Goal: Book appointment/travel/reservation

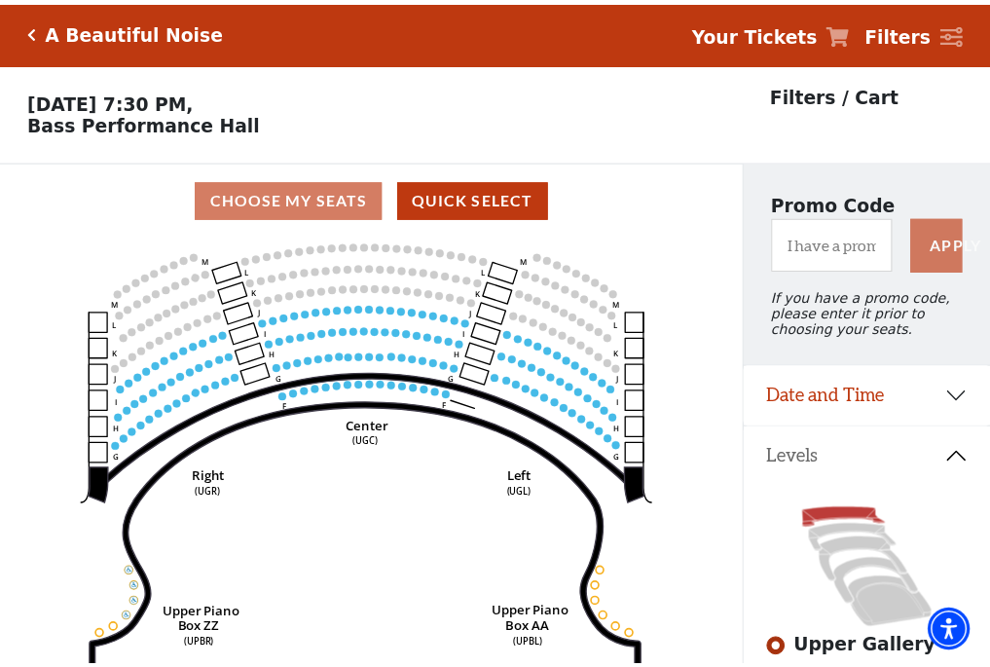
scroll to position [91, 0]
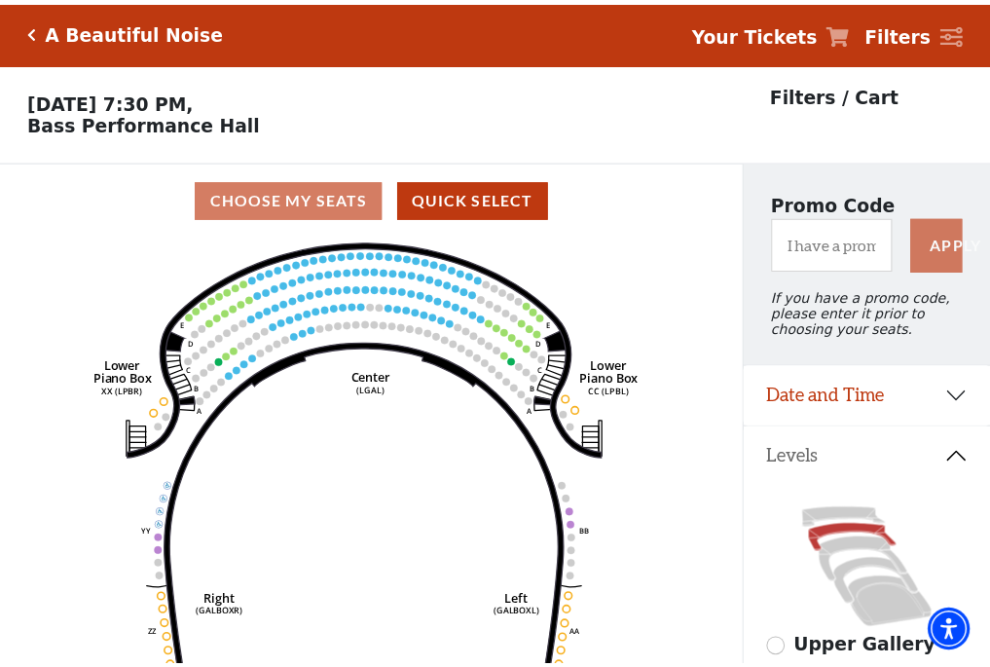
scroll to position [91, 0]
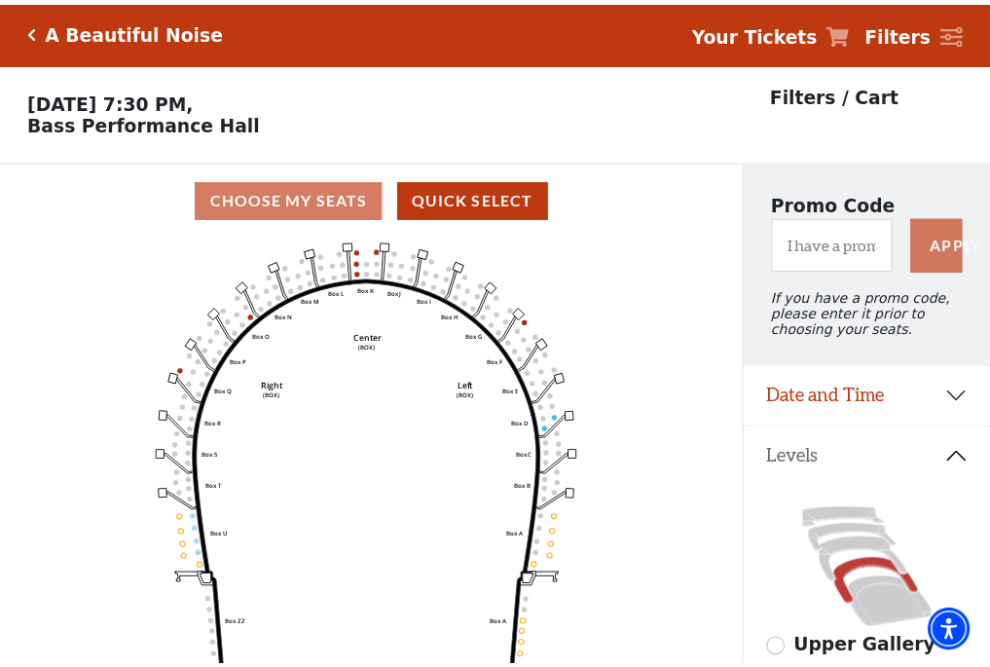
scroll to position [91, 0]
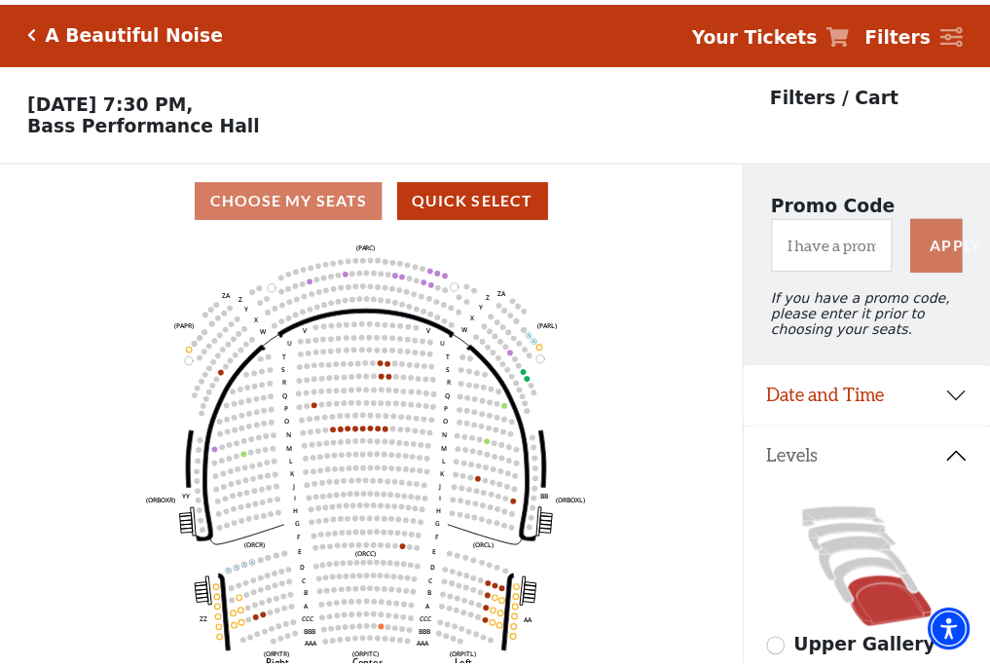
scroll to position [91, 0]
